Goal: Navigation & Orientation: Go to known website

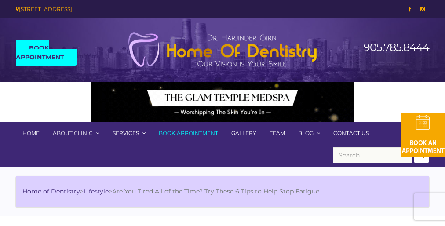
click at [222, 49] on img at bounding box center [223, 50] width 198 height 36
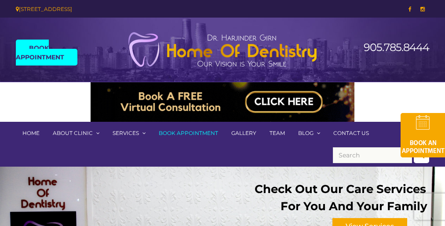
click at [222, 49] on img at bounding box center [223, 50] width 198 height 36
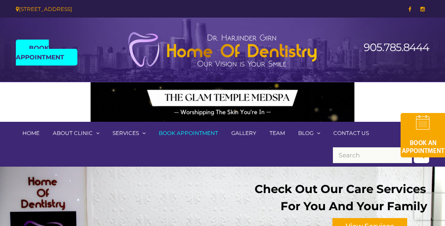
click at [222, 49] on img at bounding box center [223, 50] width 198 height 36
